Goal: Task Accomplishment & Management: Use online tool/utility

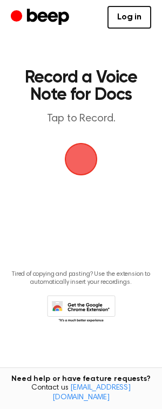
click at [80, 163] on span "button" at bounding box center [81, 159] width 35 height 35
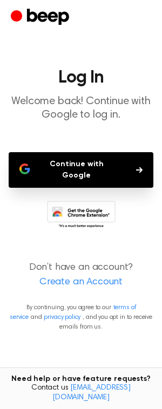
click at [80, 163] on button "Continue with Google" at bounding box center [81, 170] width 145 height 36
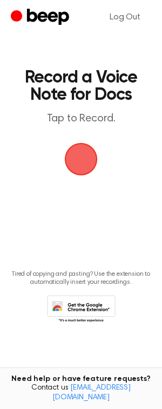
click at [76, 158] on span "button" at bounding box center [81, 159] width 33 height 33
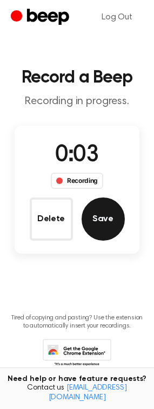
click at [100, 210] on button "Save" at bounding box center [103, 219] width 43 height 43
